Goal: Task Accomplishment & Management: Use online tool/utility

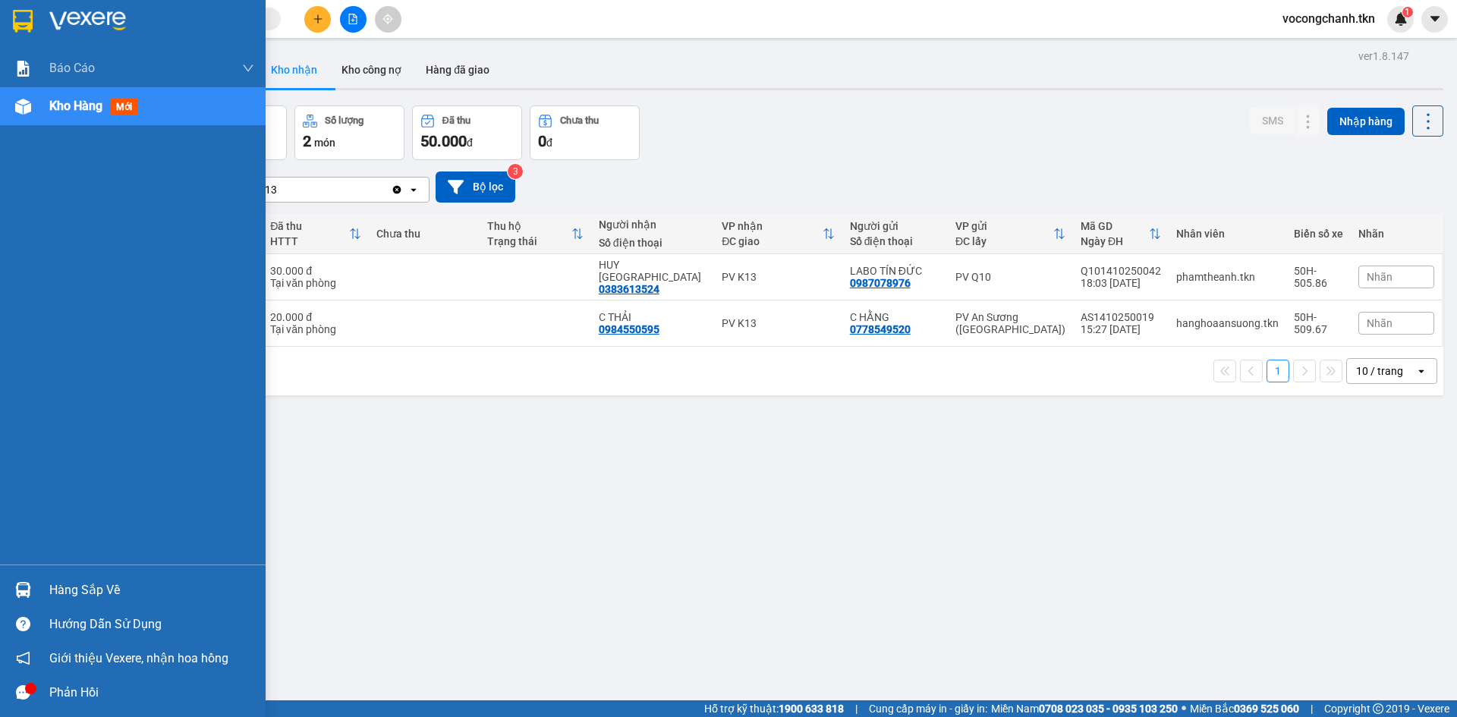
click at [50, 592] on div "Hàng sắp về" at bounding box center [151, 590] width 205 height 23
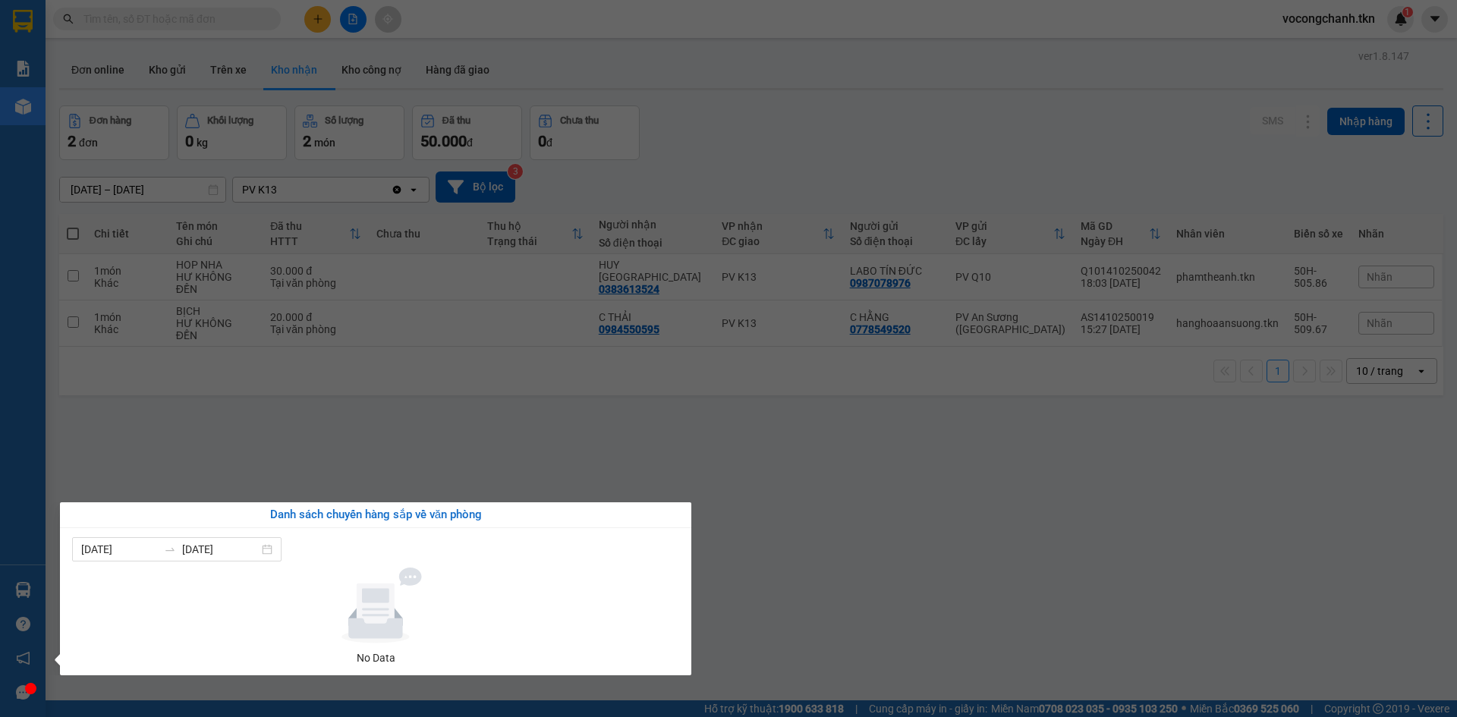
click at [133, 446] on section "Kết quả tìm kiếm ( 0 ) Bộ lọc No Data vocongchanh.tkn 1 Báo cáo Mẫu 1: Báo cáo …" at bounding box center [728, 358] width 1457 height 717
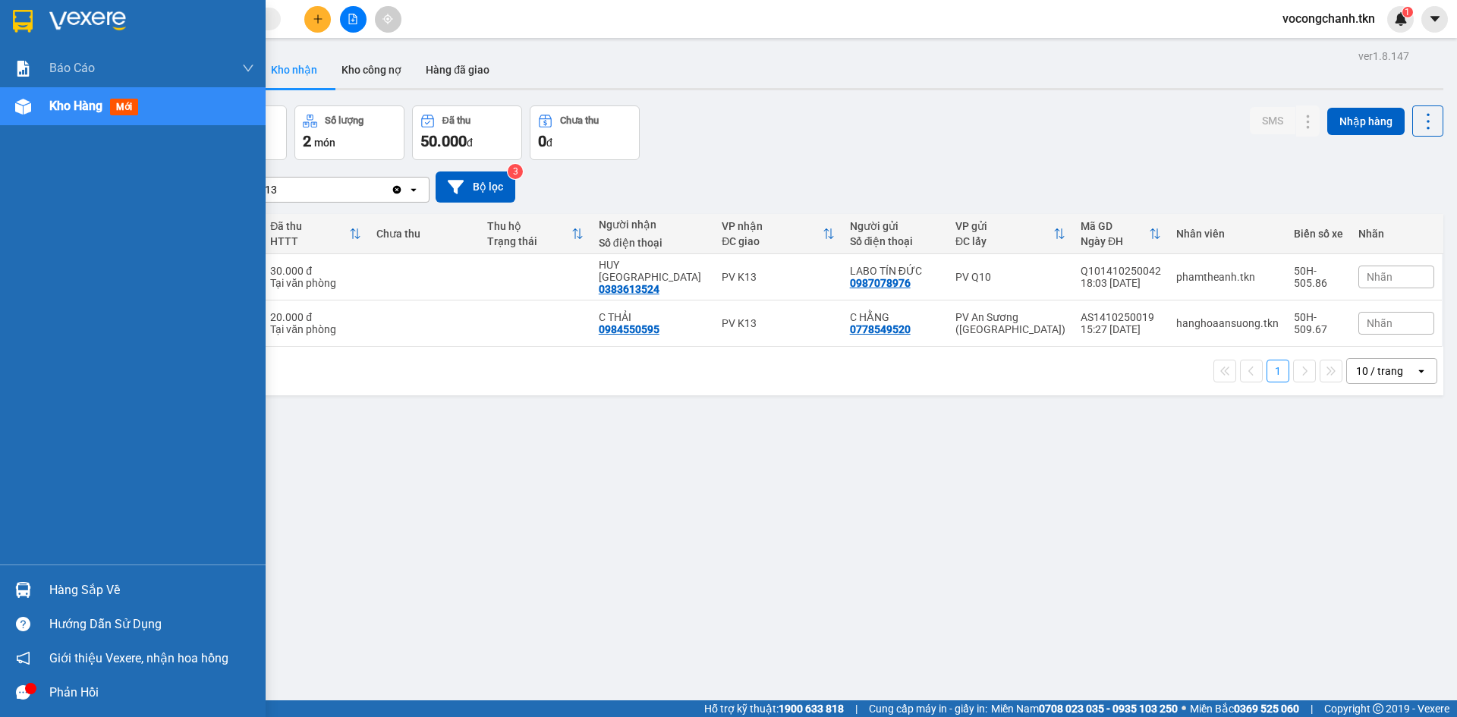
click at [36, 592] on div at bounding box center [23, 590] width 27 height 27
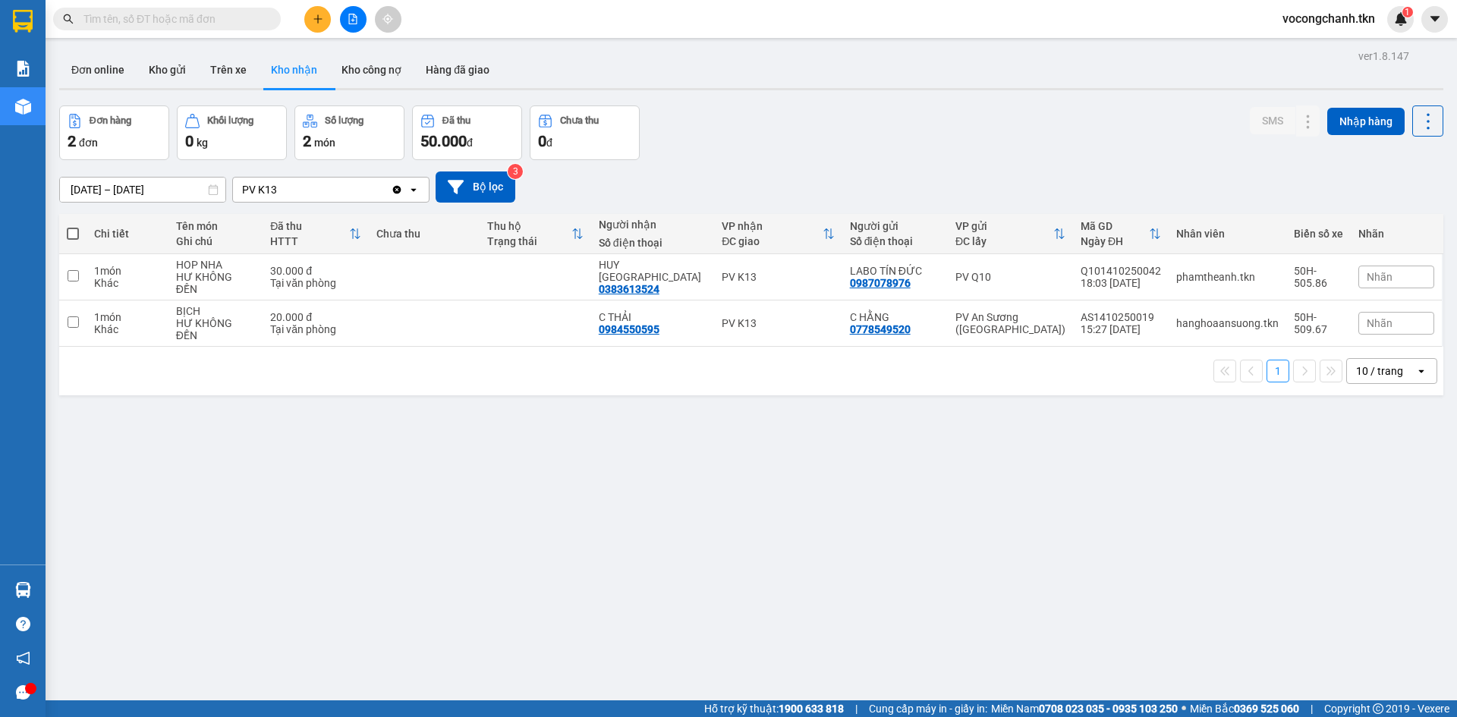
click at [514, 465] on section "Kết quả tìm kiếm ( 0 ) Bộ lọc No Data vocongchanh.tkn 1 Báo cáo Mẫu 1: Báo cáo …" at bounding box center [728, 358] width 1457 height 717
click at [1267, 282] on button at bounding box center [1277, 277] width 21 height 27
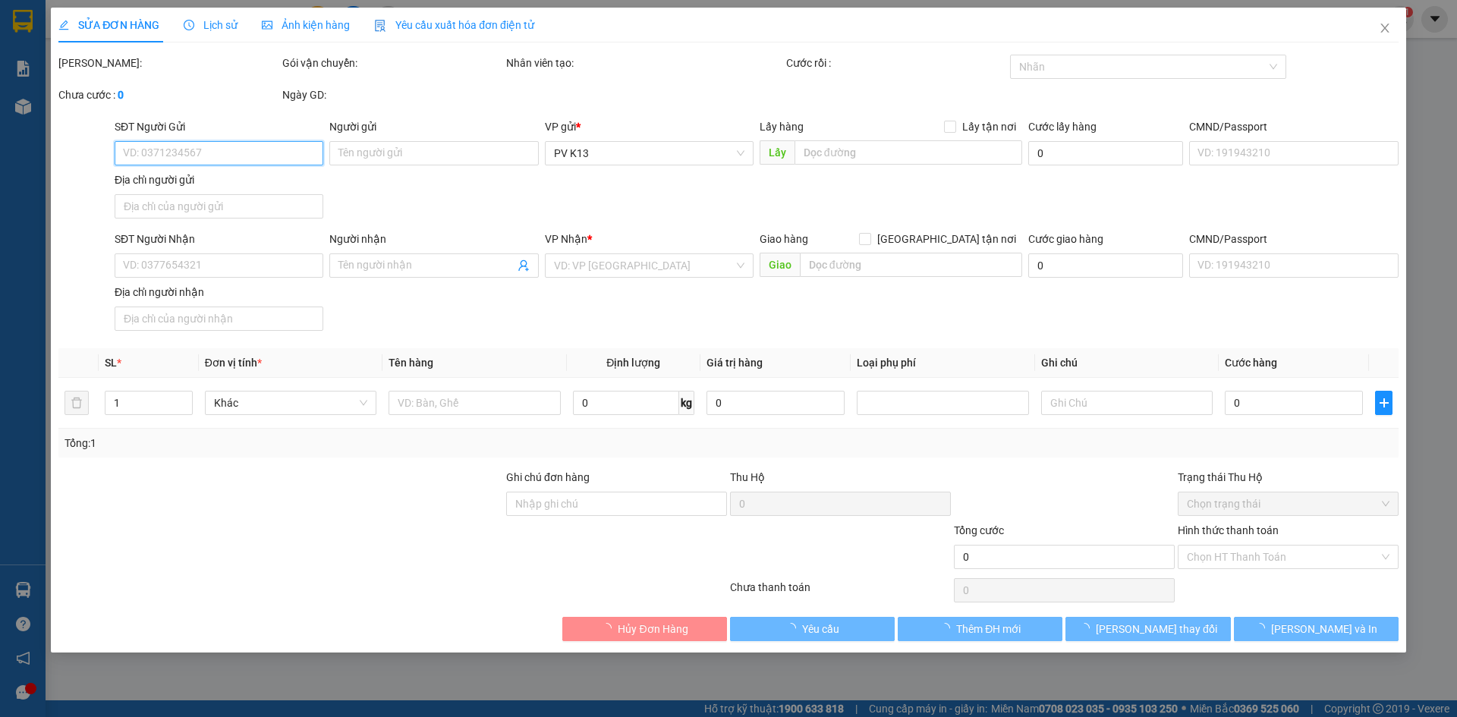
type input "0987078976"
type input "LABO TÍN ĐỨC"
type input "0383613524"
type input "HUY [GEOGRAPHIC_DATA]"
type input "30.000"
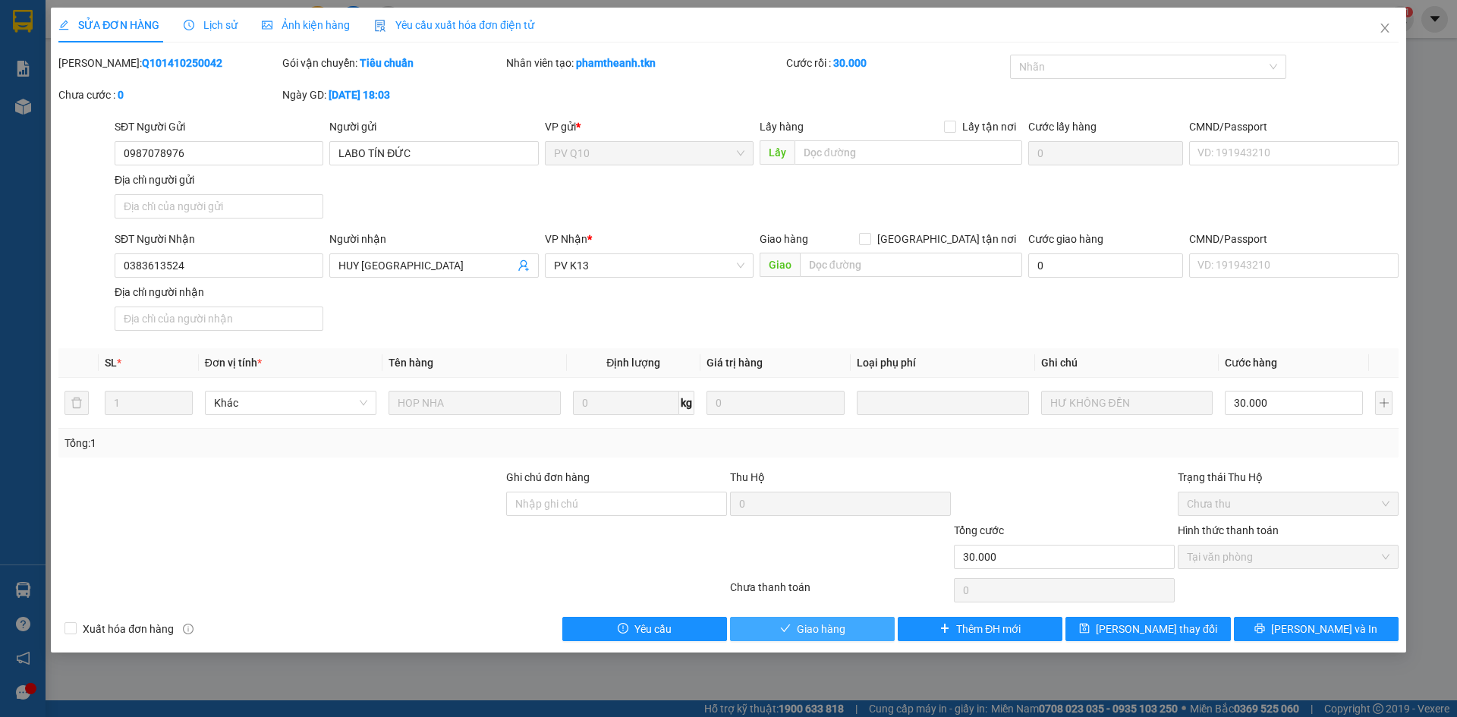
click at [792, 641] on button "Giao hàng" at bounding box center [812, 629] width 165 height 24
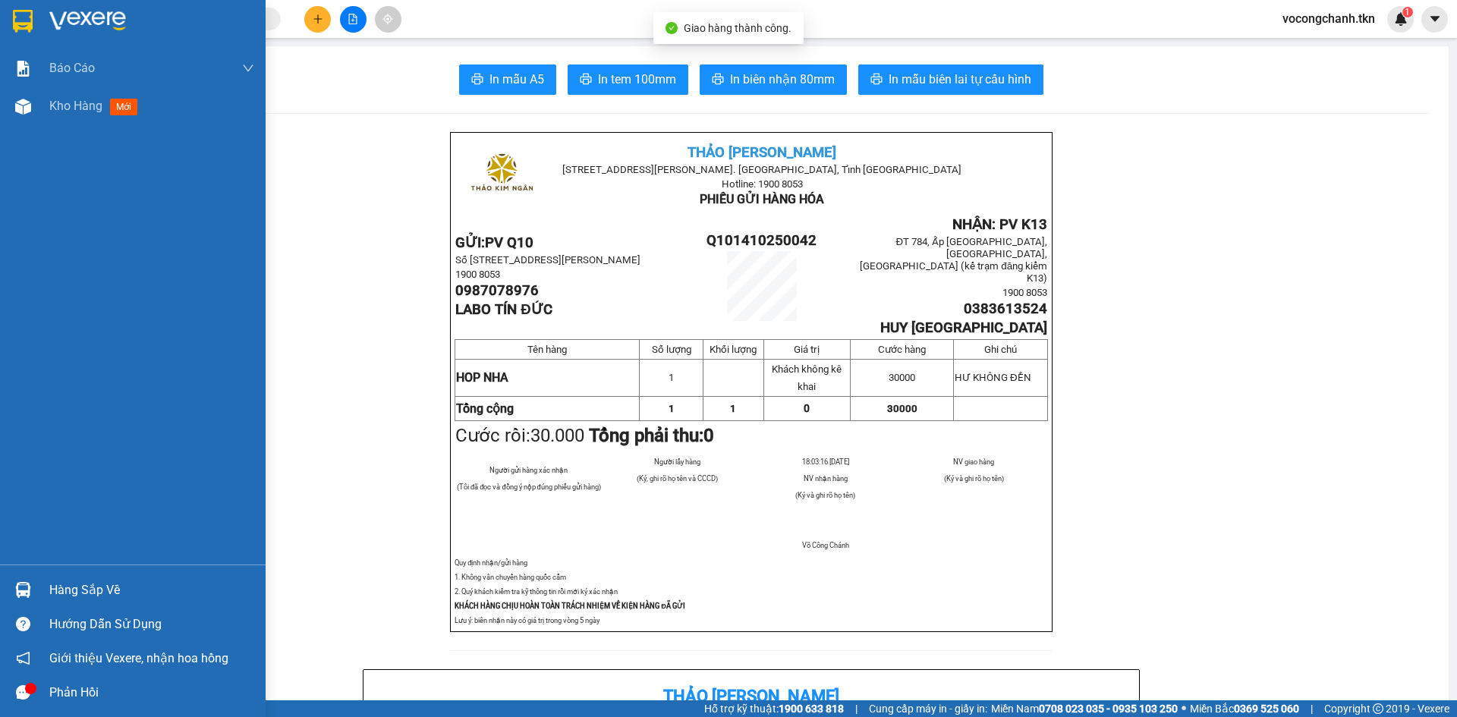
click at [30, 20] on img at bounding box center [23, 21] width 20 height 23
